Goal: Check status: Check status

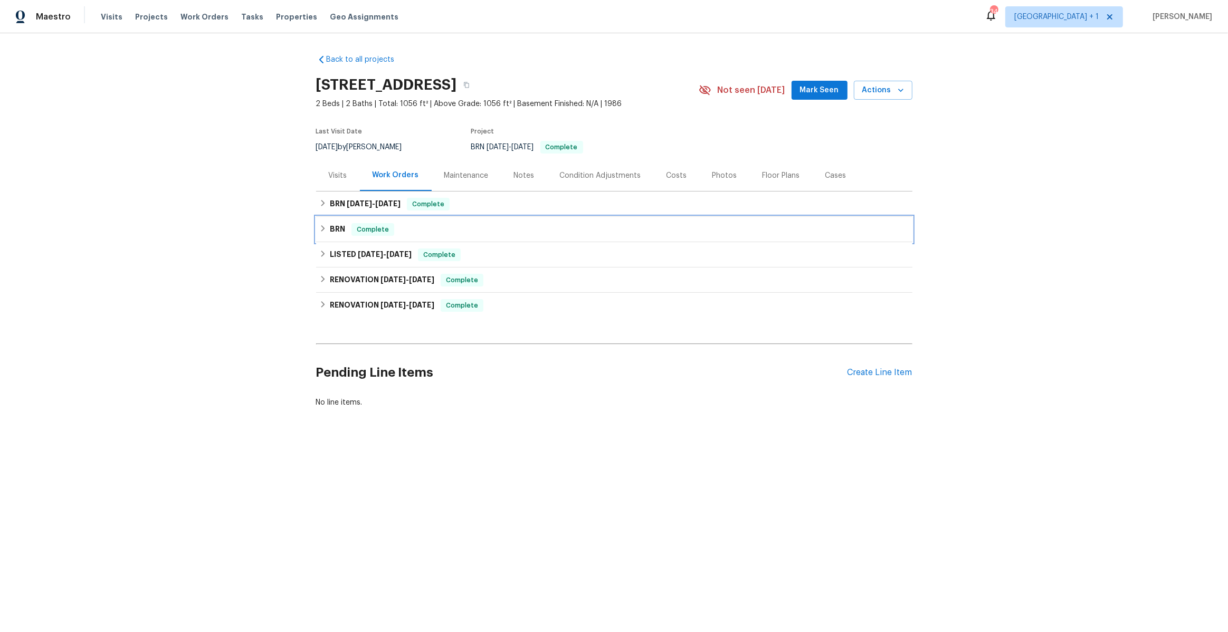
click at [333, 225] on h6 "BRN" at bounding box center [337, 229] width 15 height 13
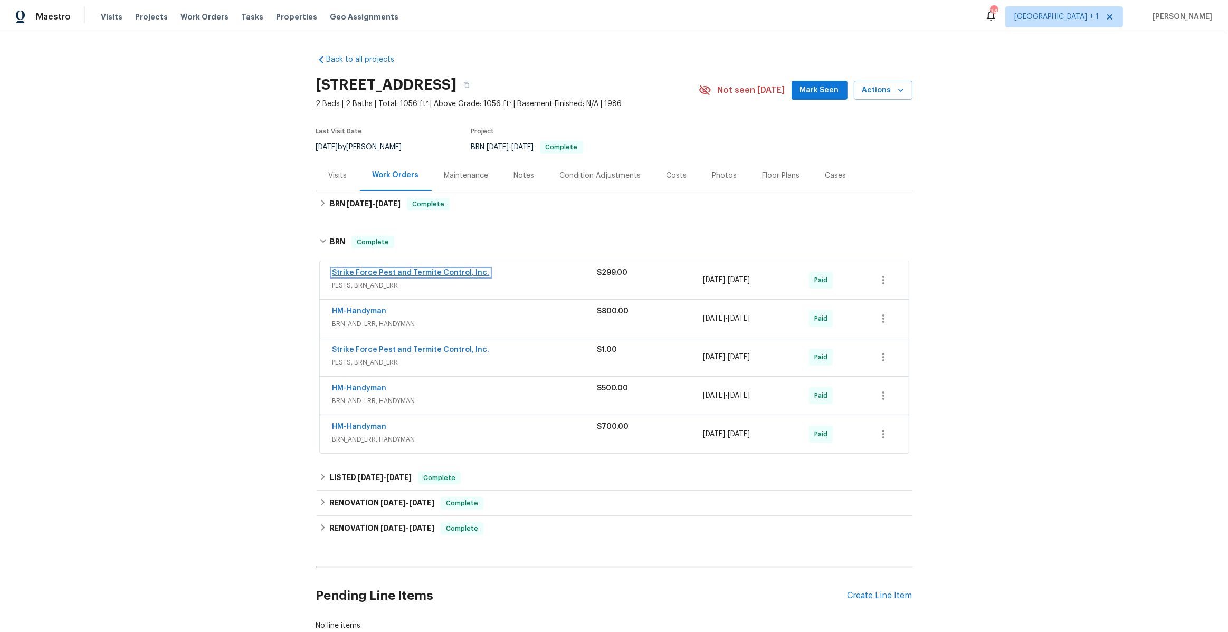
click at [365, 273] on link "Strike Force Pest and Termite Control, Inc." at bounding box center [411, 272] width 157 height 7
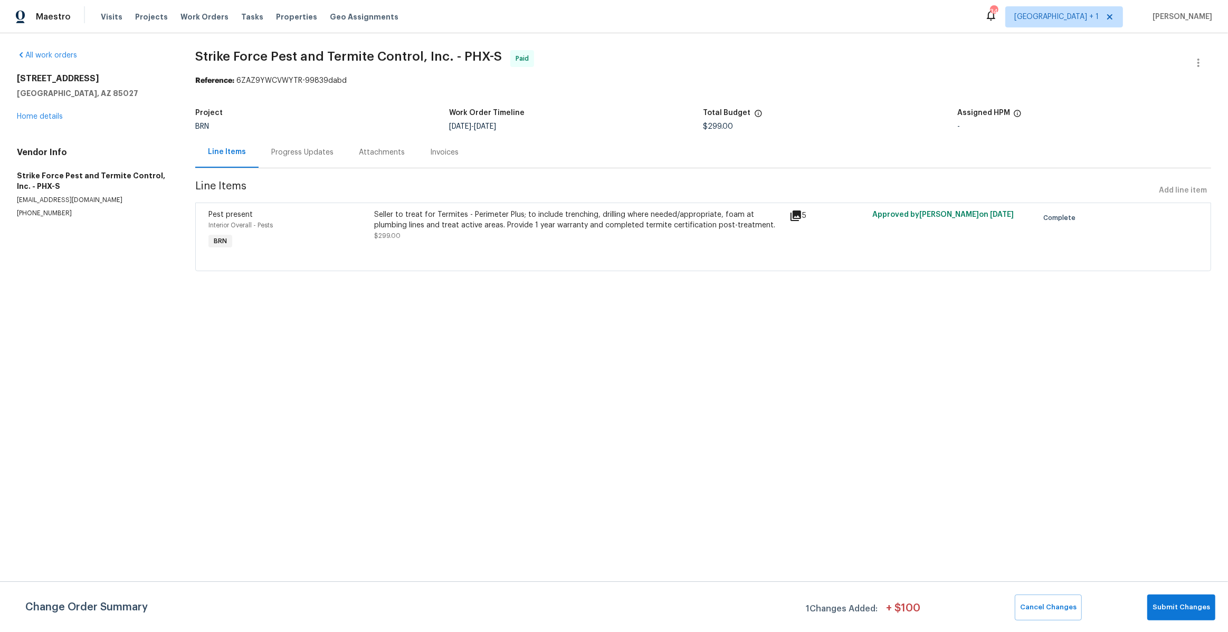
click at [318, 154] on div "Progress Updates" at bounding box center [302, 152] width 62 height 11
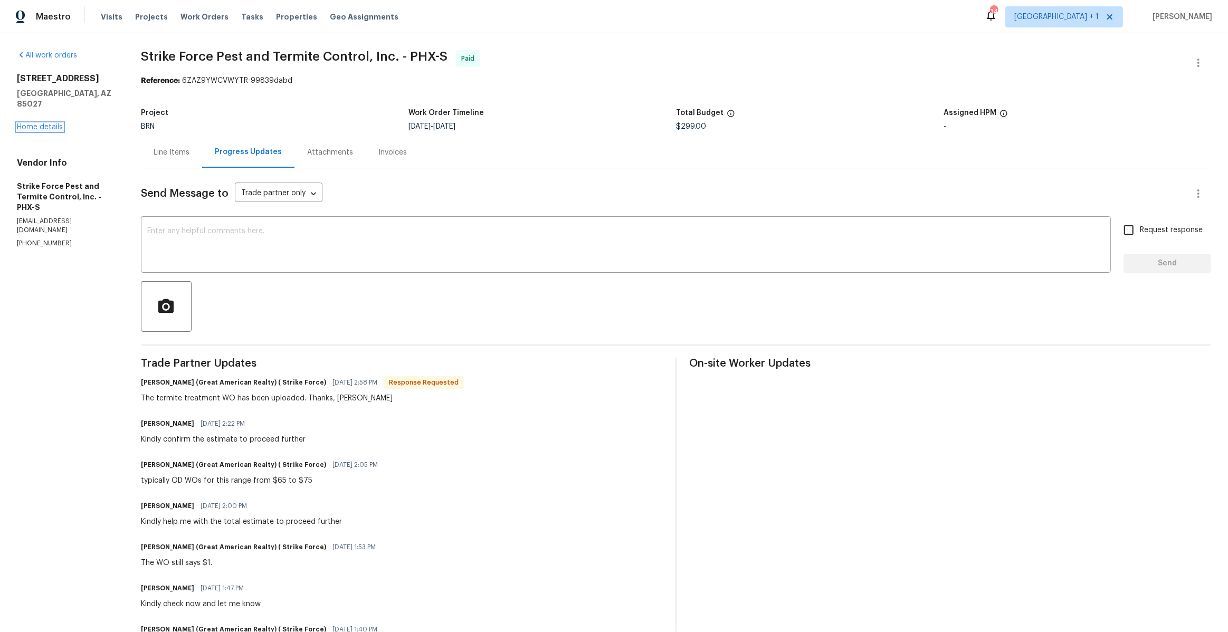
click at [46, 124] on link "Home details" at bounding box center [40, 127] width 46 height 7
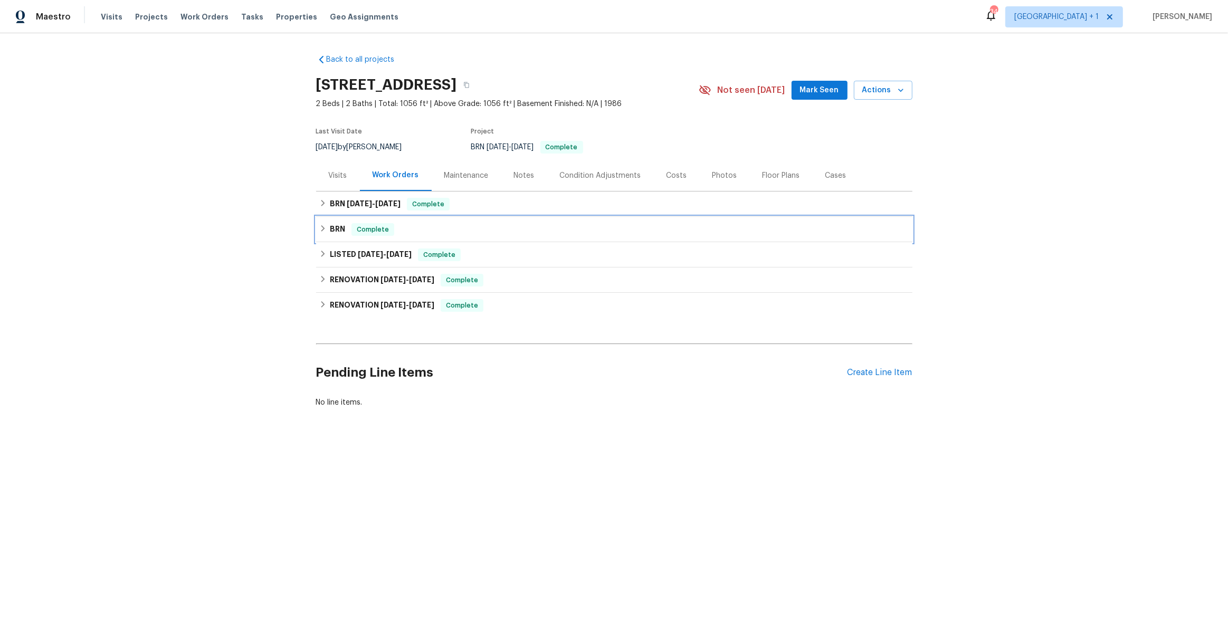
click at [328, 237] on div "BRN Complete" at bounding box center [614, 229] width 597 height 25
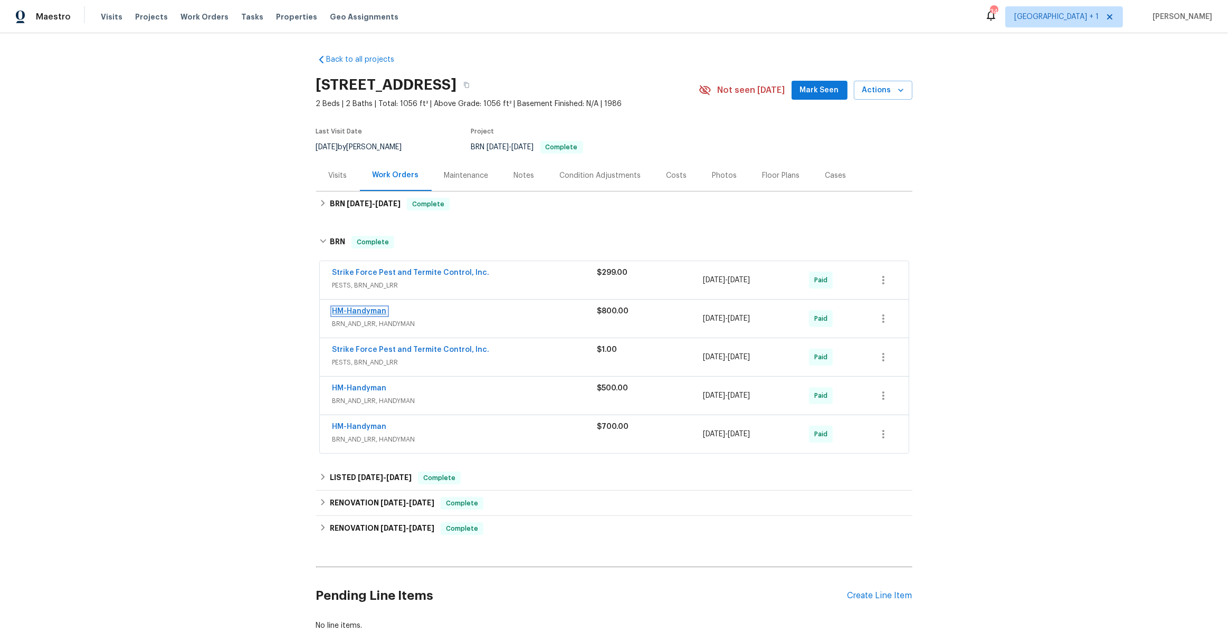
click at [347, 311] on link "HM-Handyman" at bounding box center [360, 311] width 54 height 7
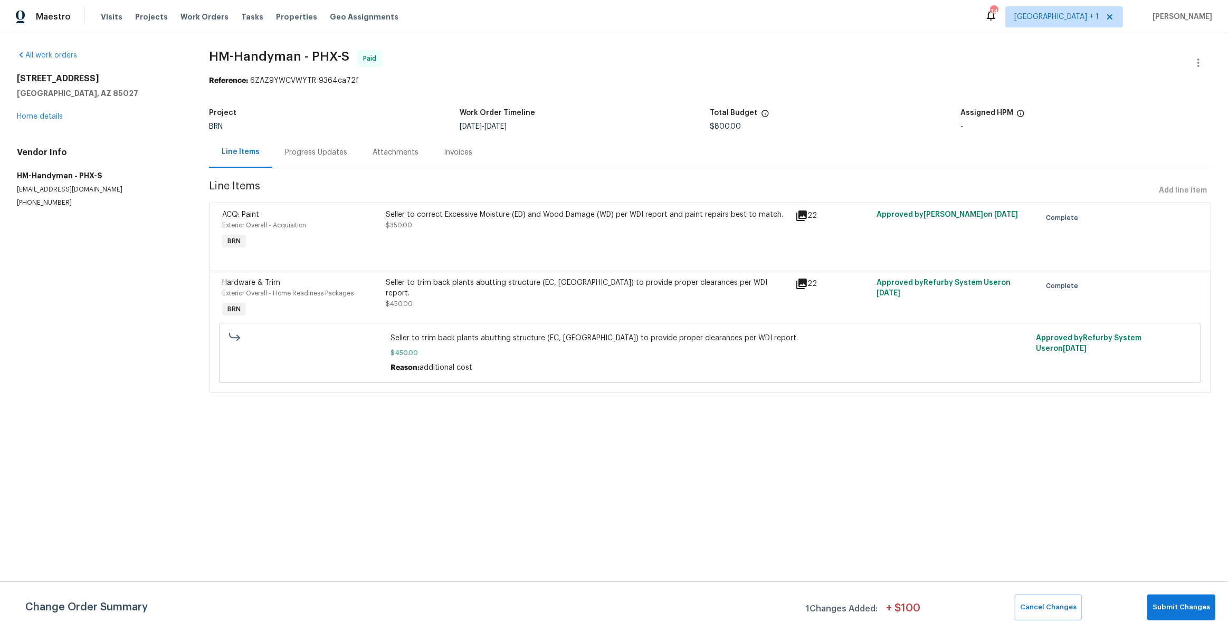
click at [327, 152] on div "Progress Updates" at bounding box center [316, 152] width 62 height 11
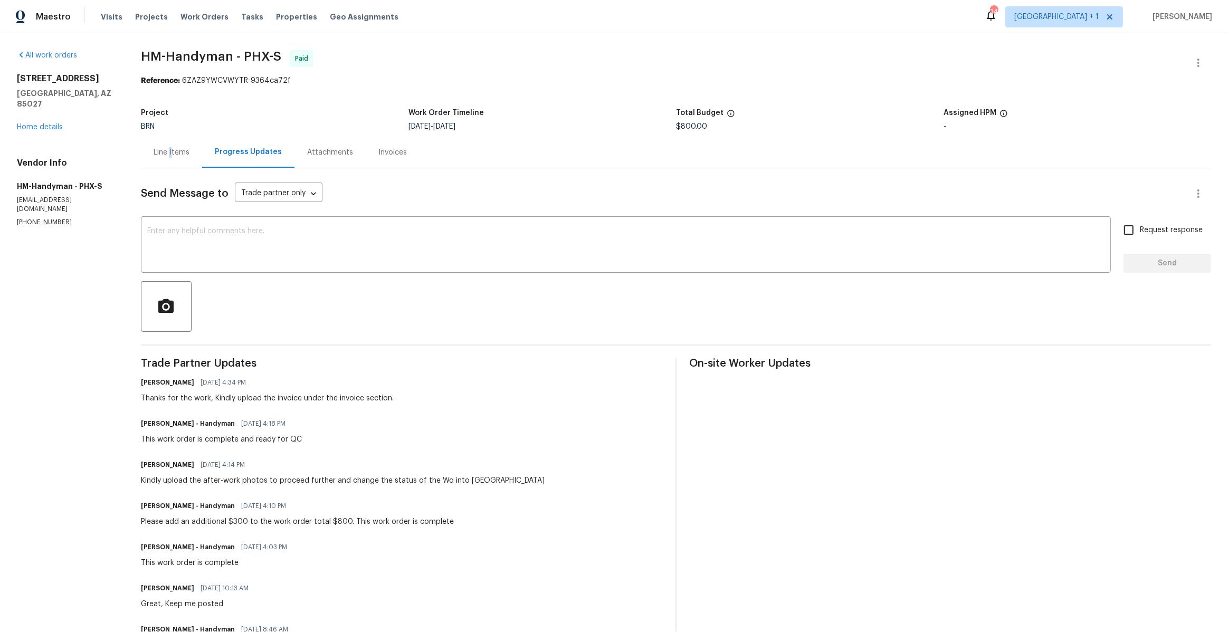
click at [169, 150] on div "Line Items" at bounding box center [172, 152] width 36 height 11
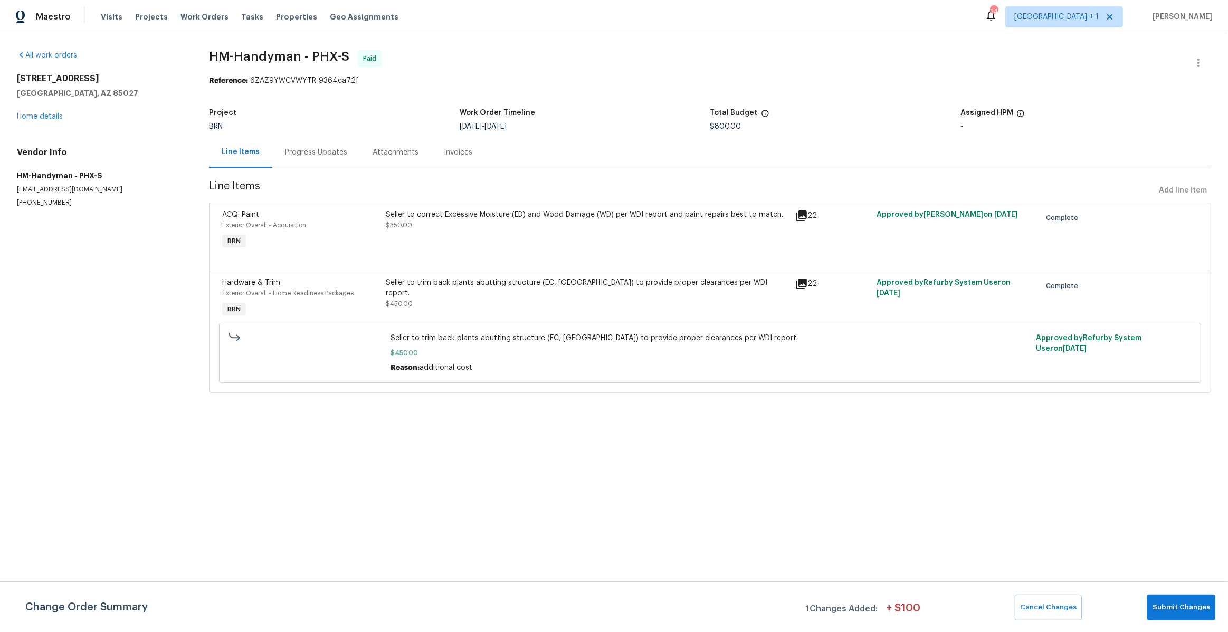
click at [722, 242] on div "Seller to correct Excessive Moisture (ED) and Wood Damage (WD) per WDI report a…" at bounding box center [587, 230] width 409 height 49
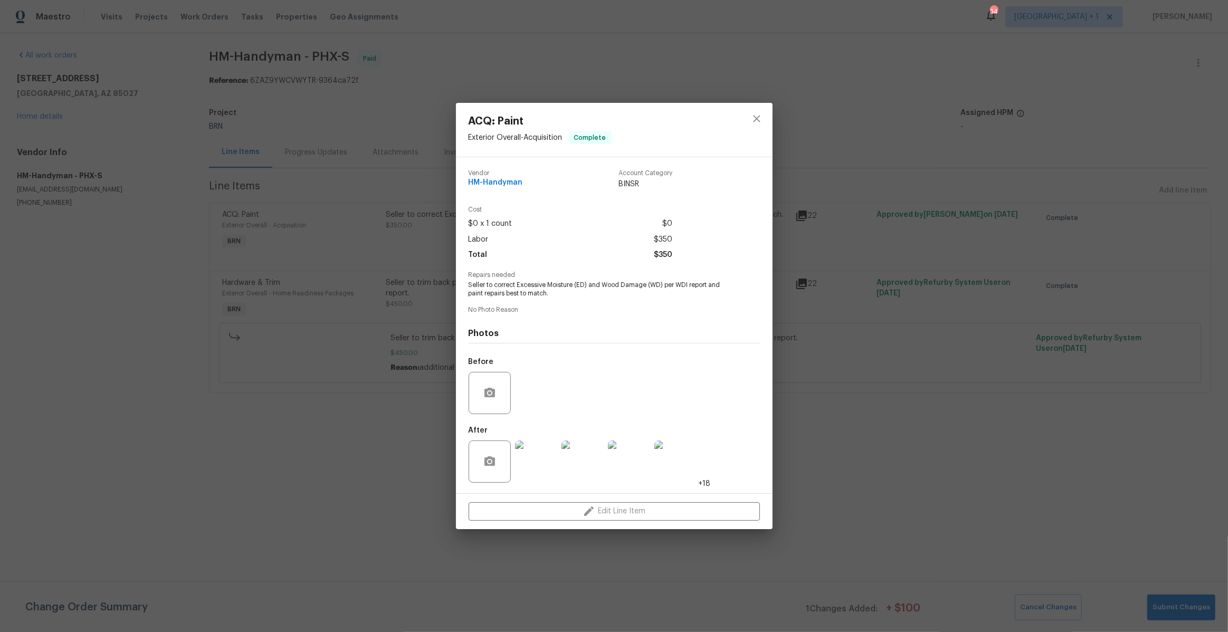
click at [535, 460] on img at bounding box center [536, 462] width 42 height 42
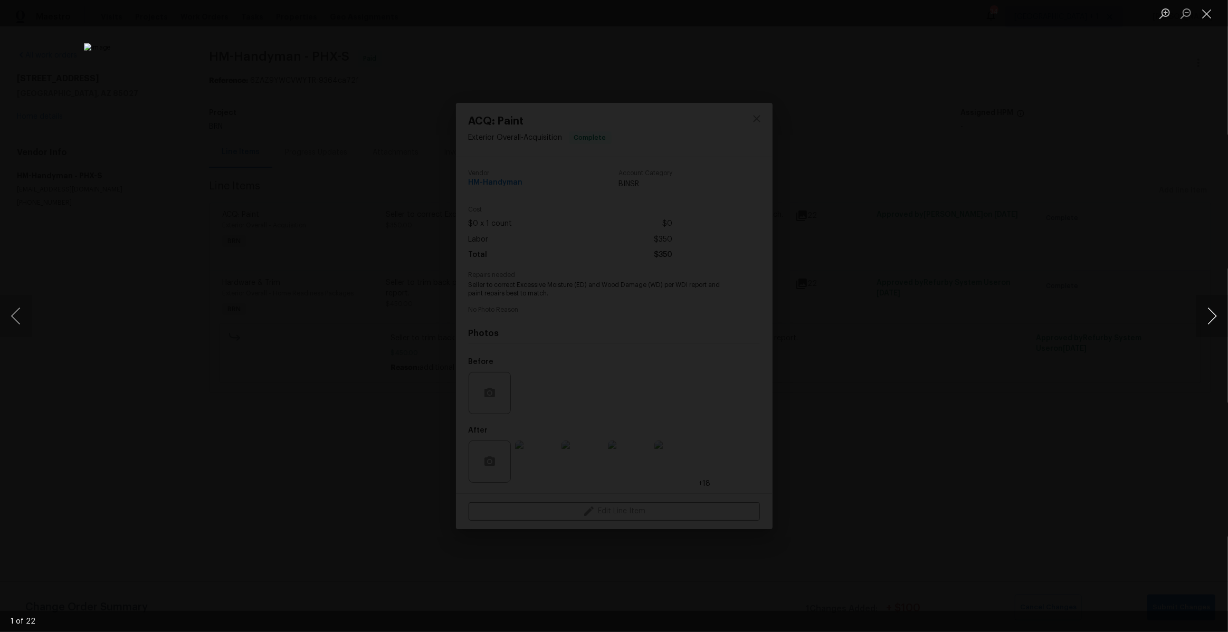
click at [1202, 319] on button "Next image" at bounding box center [1213, 316] width 32 height 42
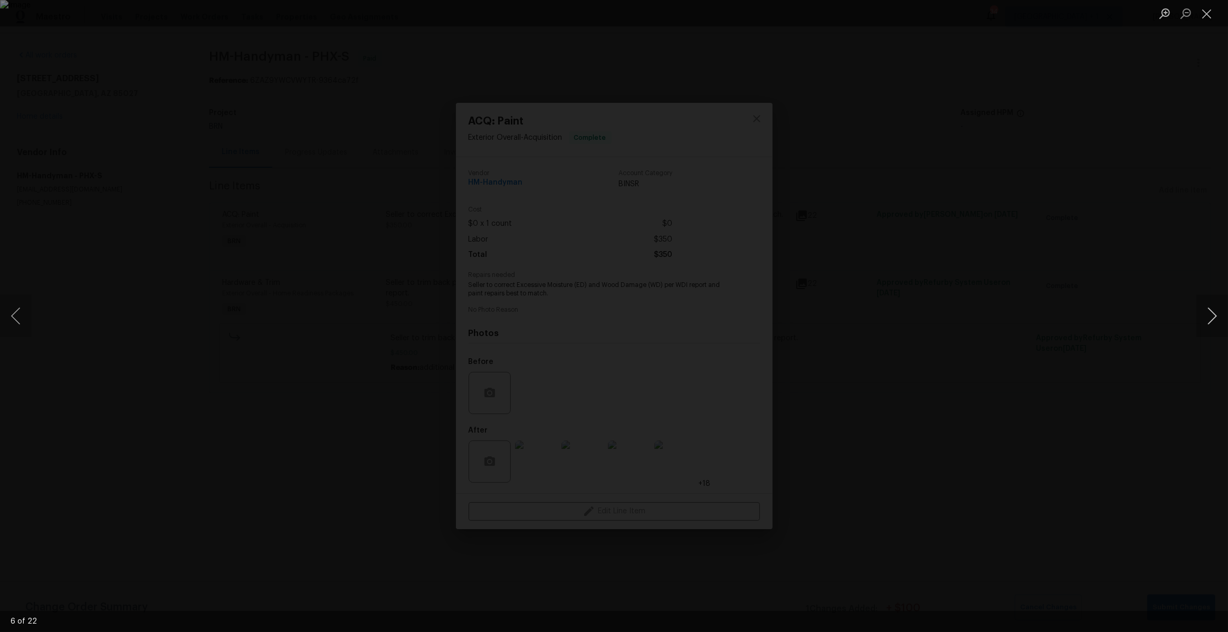
click at [1202, 319] on button "Next image" at bounding box center [1213, 316] width 32 height 42
click at [1211, 11] on button "Close lightbox" at bounding box center [1207, 13] width 21 height 18
